Goal: Transaction & Acquisition: Download file/media

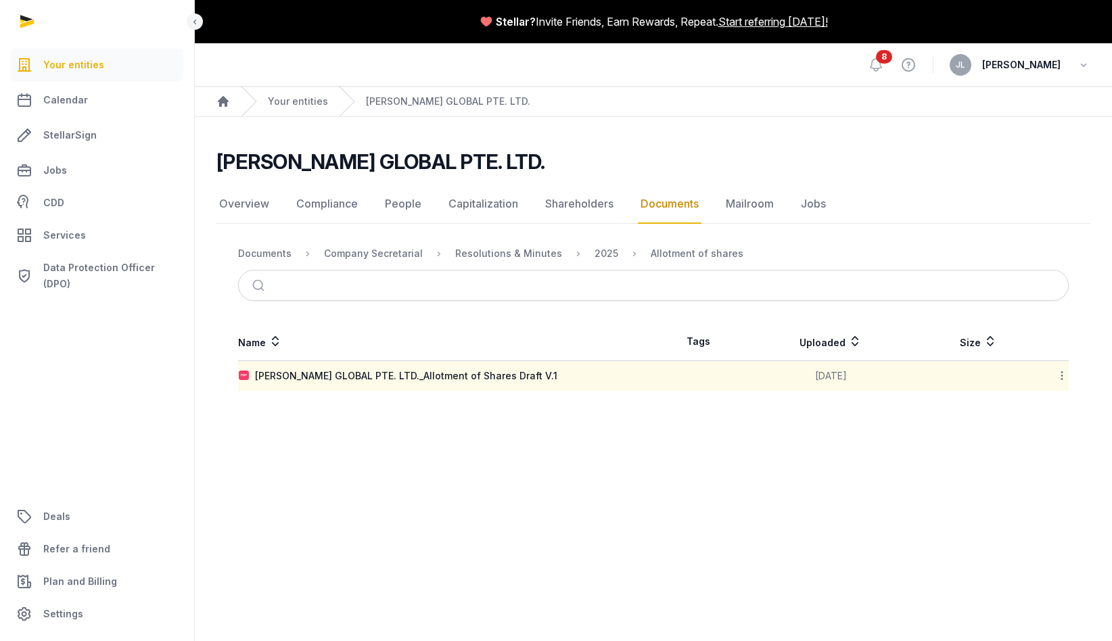
click at [659, 385] on td at bounding box center [697, 376] width 89 height 30
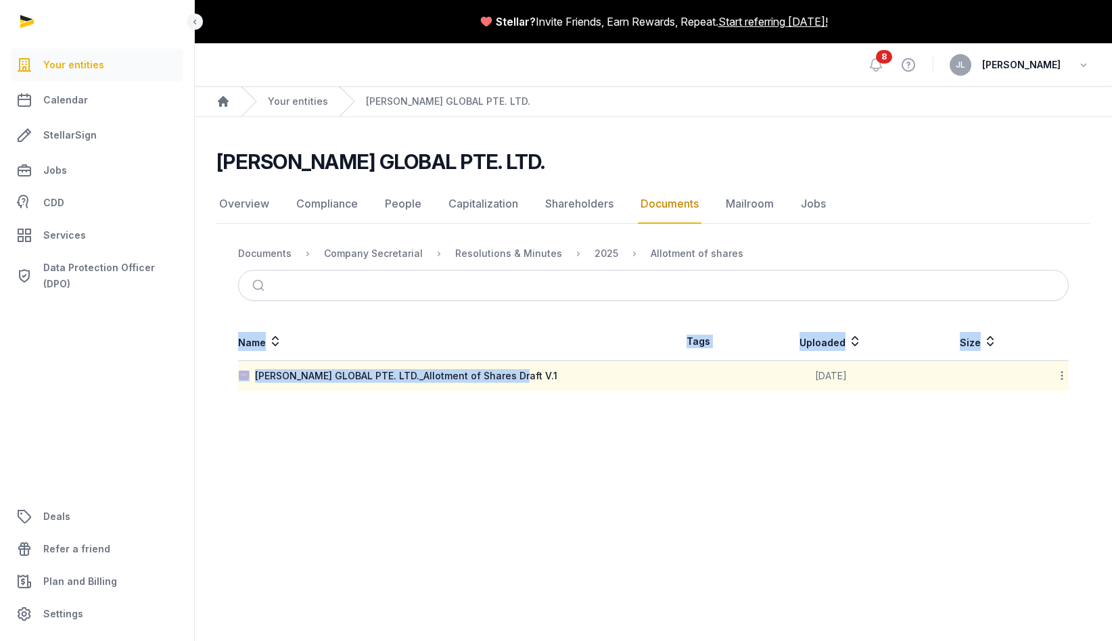
click at [440, 390] on main "[PERSON_NAME] GLOBAL PTE. LTD. Documents Overview Compliance People Capitalizat…" at bounding box center [653, 267] width 917 height 301
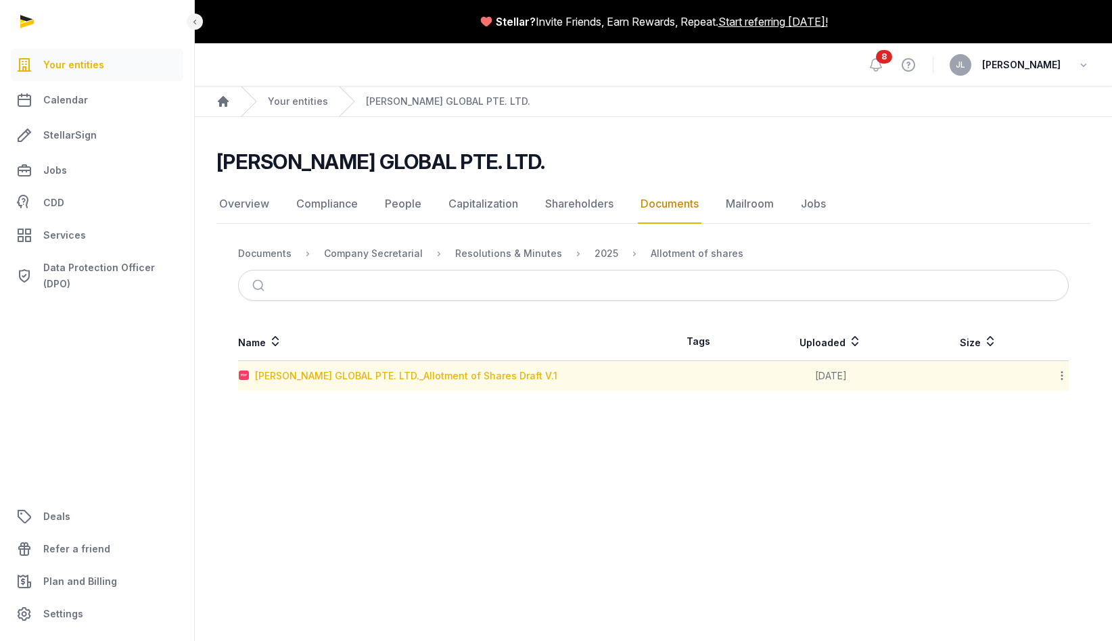
click at [440, 381] on div "[PERSON_NAME] GLOBAL PTE. LTD._Allotment of Shares Draft V.1" at bounding box center [406, 376] width 302 height 14
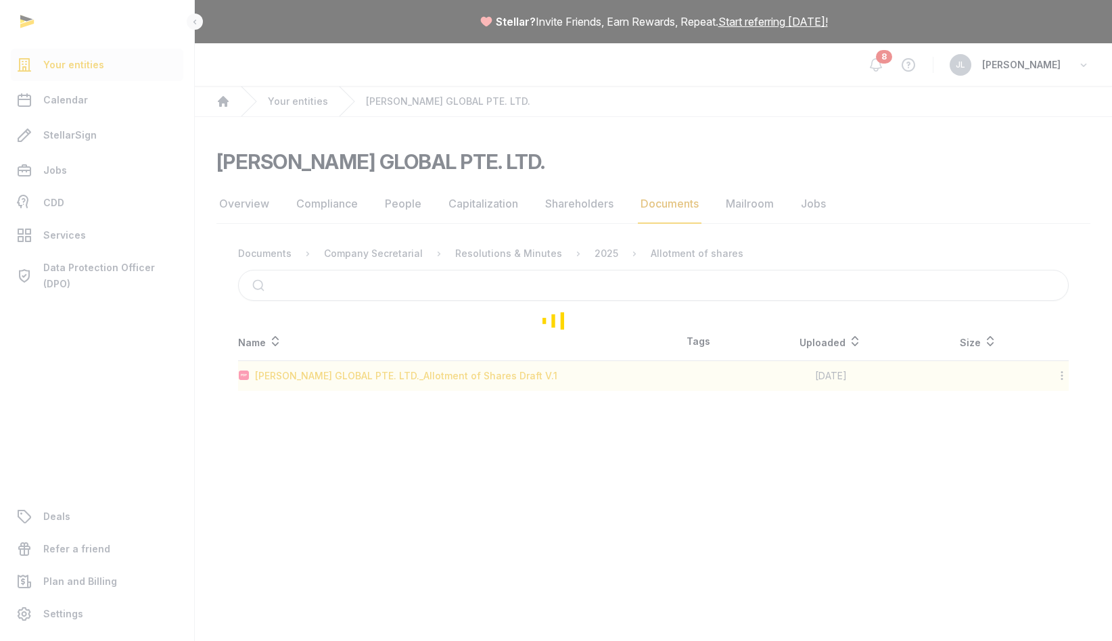
click at [440, 381] on div "Loading" at bounding box center [556, 320] width 1112 height 641
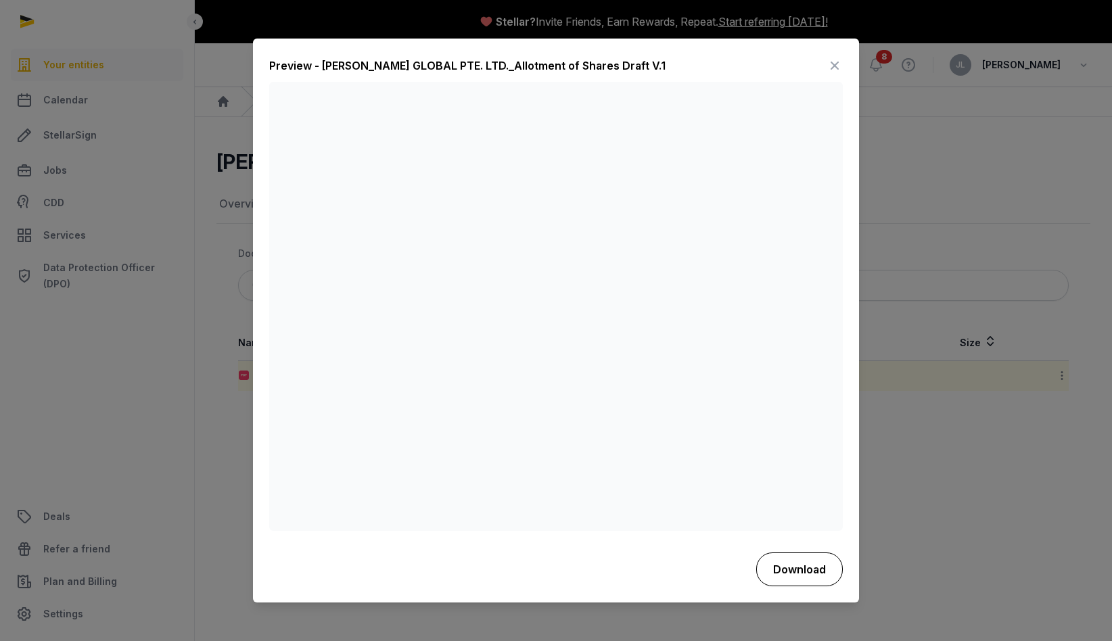
click at [784, 574] on button "Download" at bounding box center [799, 570] width 87 height 34
click at [786, 573] on button "Download" at bounding box center [799, 570] width 87 height 34
